Goal: Find specific page/section: Find specific page/section

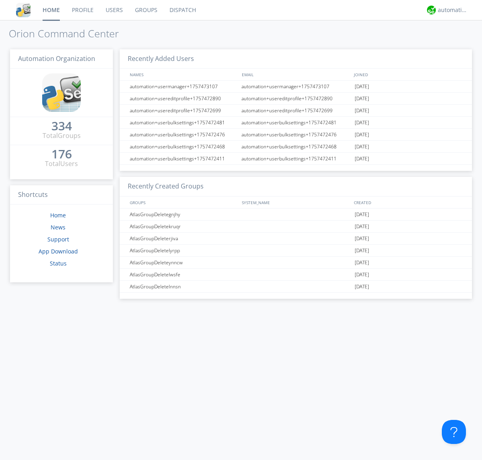
click at [145, 10] on link "Groups" at bounding box center [146, 10] width 35 height 20
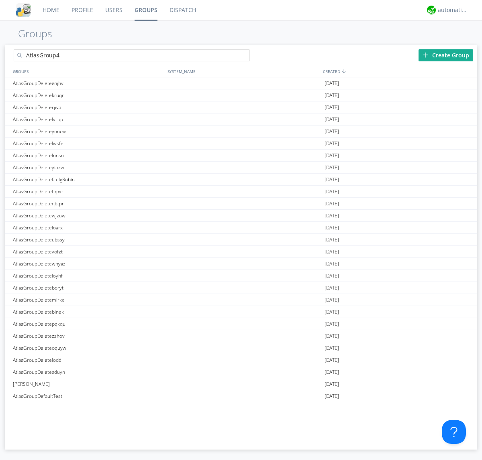
type input "AtlasGroup4"
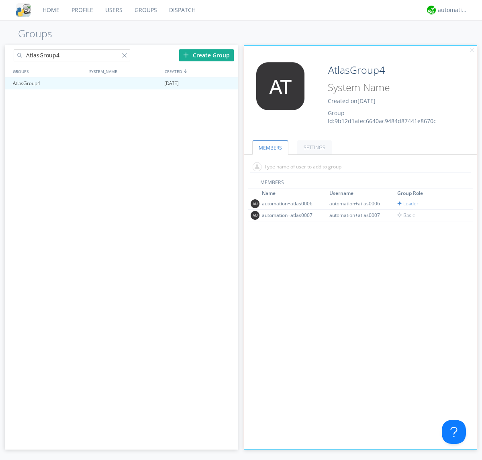
click at [313, 147] on link "SETTINGS" at bounding box center [314, 147] width 35 height 14
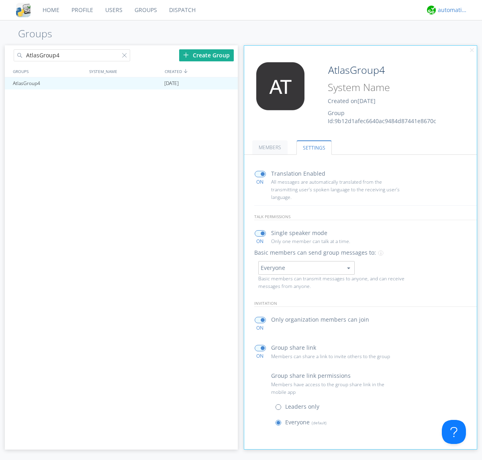
click at [450, 10] on div "automation+atlas" at bounding box center [452, 10] width 30 height 8
